Goal: Task Accomplishment & Management: Manage account settings

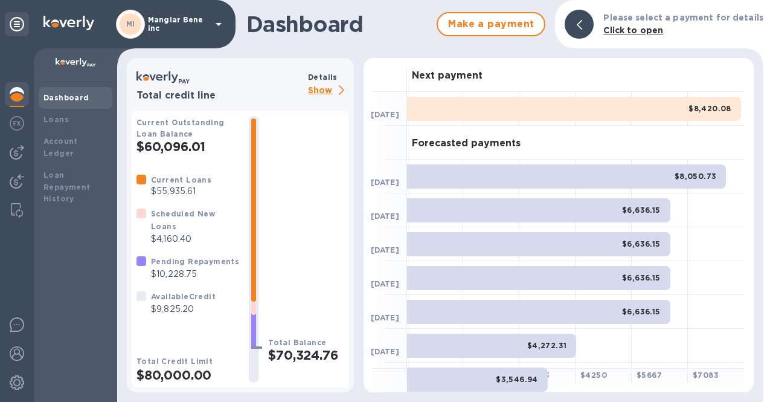
click at [216, 24] on icon at bounding box center [218, 24] width 15 height 15
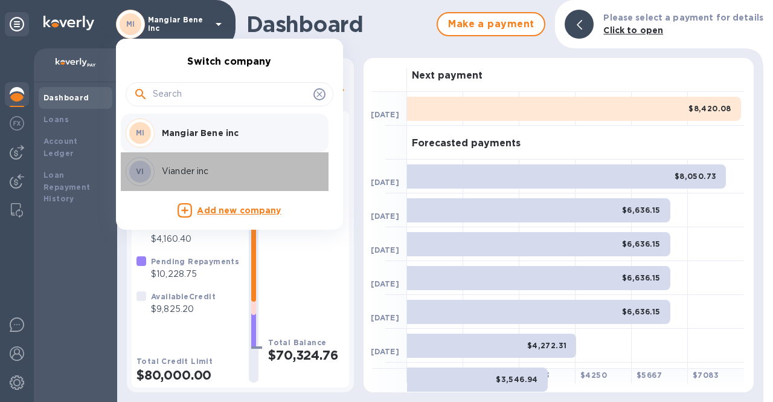
click at [184, 178] on div "VI Viander inc" at bounding box center [220, 171] width 189 height 29
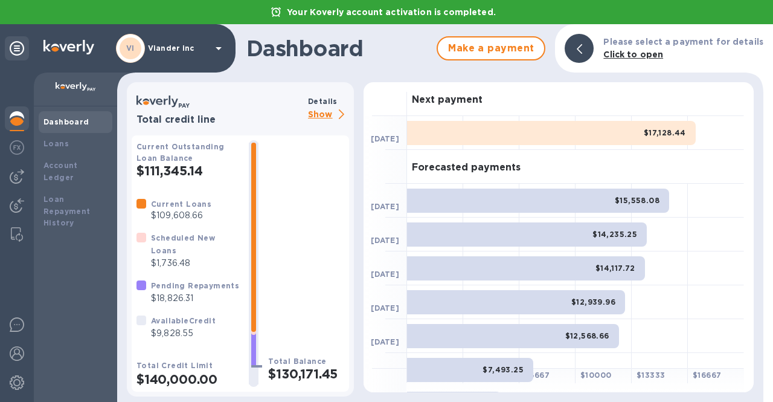
click at [331, 111] on p "Show" at bounding box center [328, 115] width 41 height 15
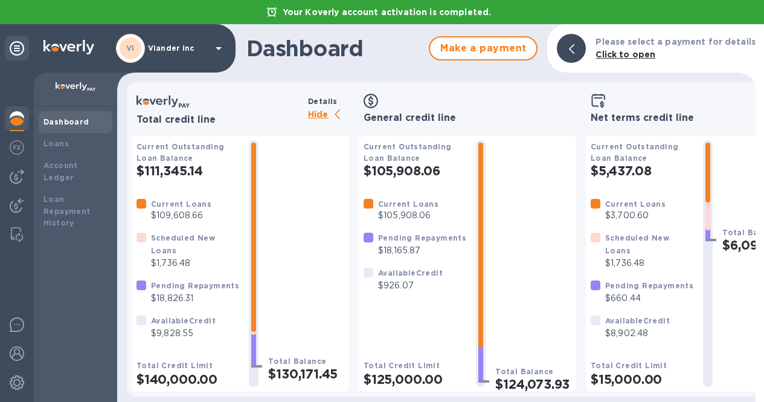
scroll to position [6, 0]
